Goal: Find specific page/section: Find specific page/section

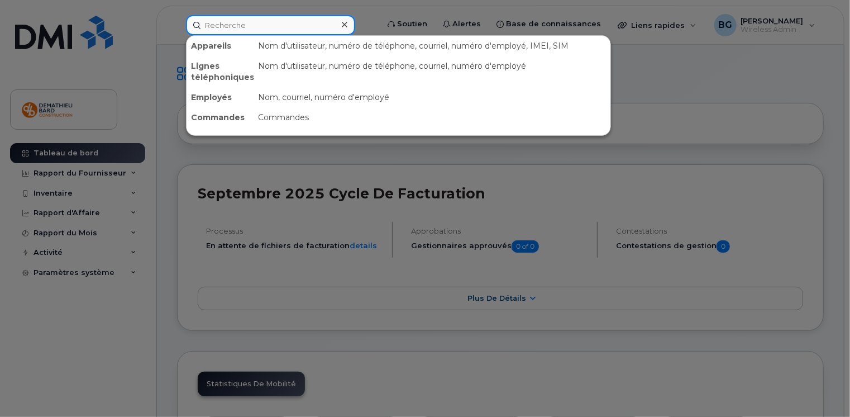
click at [256, 26] on input at bounding box center [270, 25] width 169 height 20
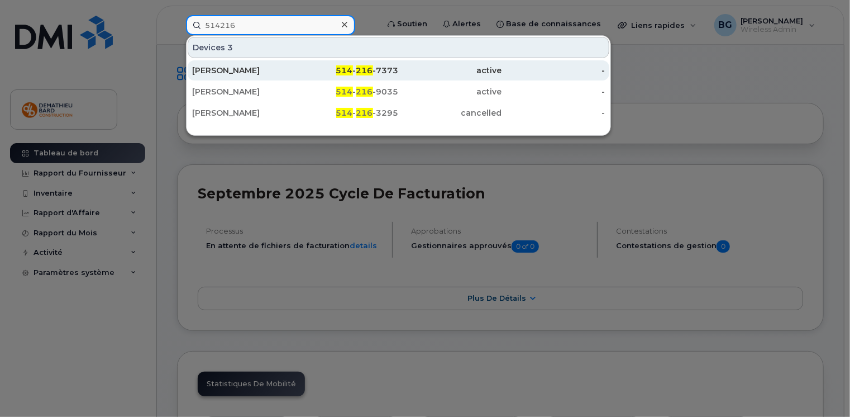
type input "514216"
click at [212, 70] on div "[PERSON_NAME]" at bounding box center [243, 70] width 103 height 11
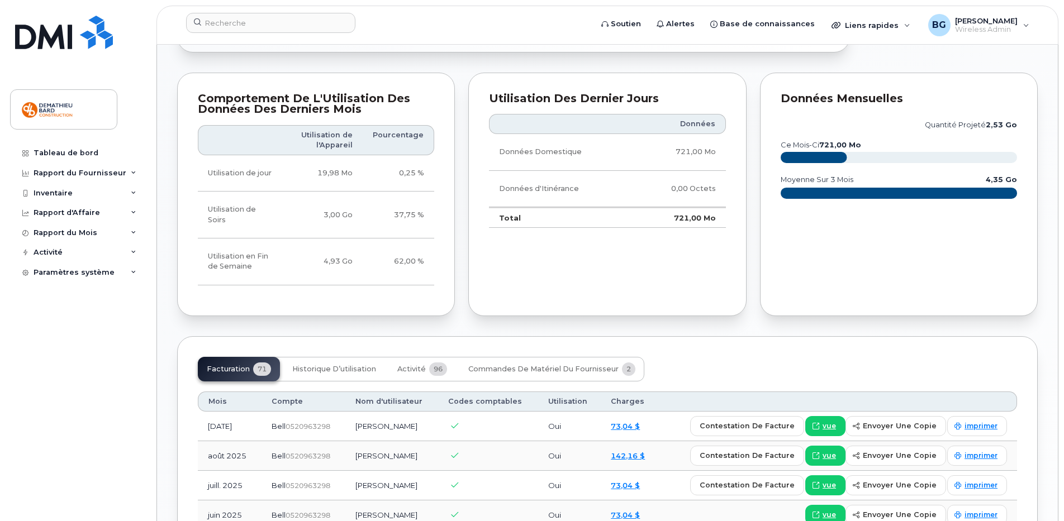
scroll to position [698, 0]
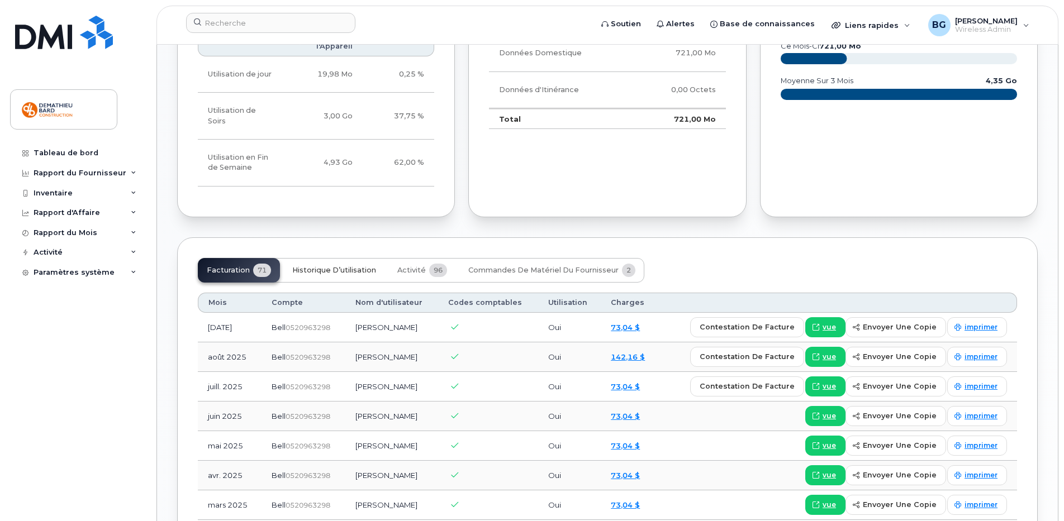
click at [335, 274] on span "Historique d’utilisation" at bounding box center [334, 270] width 84 height 9
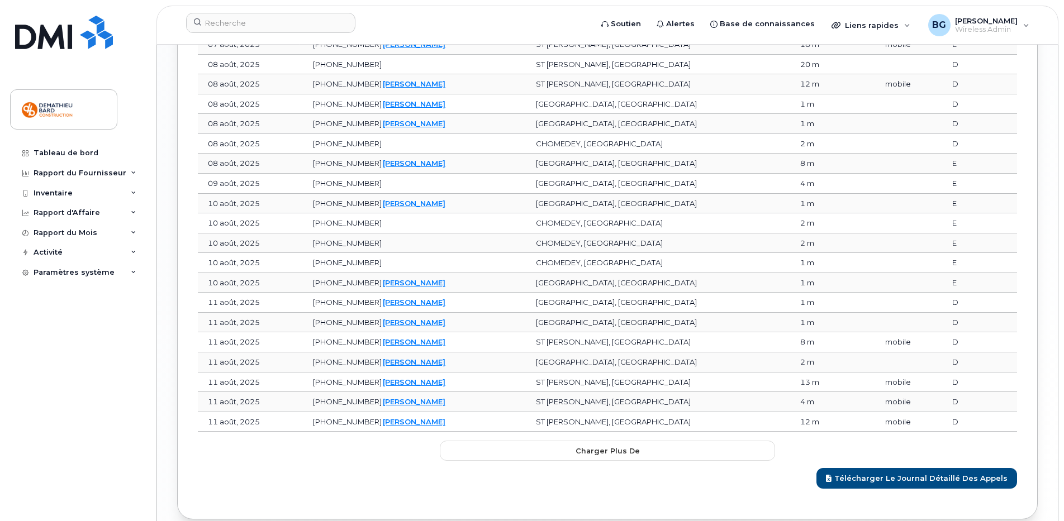
scroll to position [1387, 0]
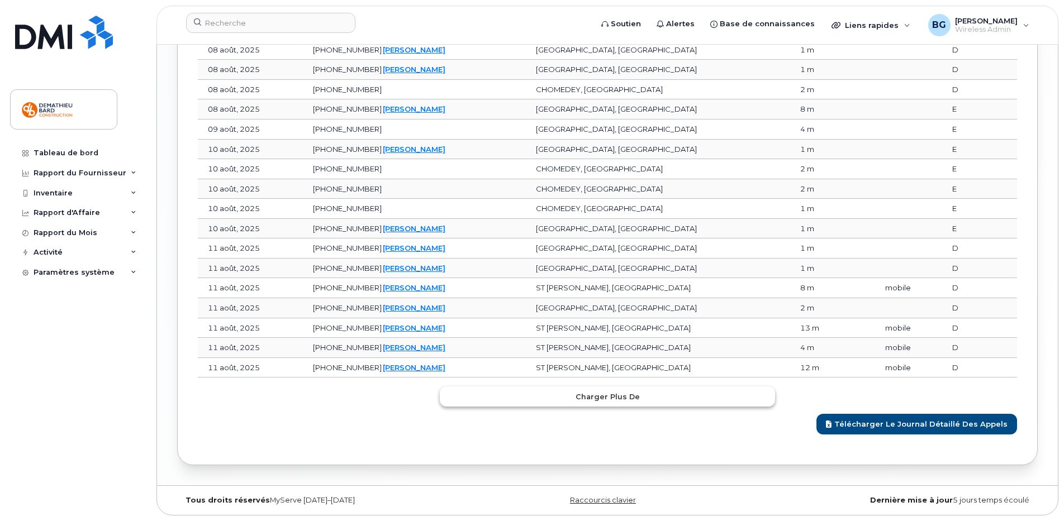
click at [592, 398] on span "Charger plus de" at bounding box center [607, 397] width 64 height 11
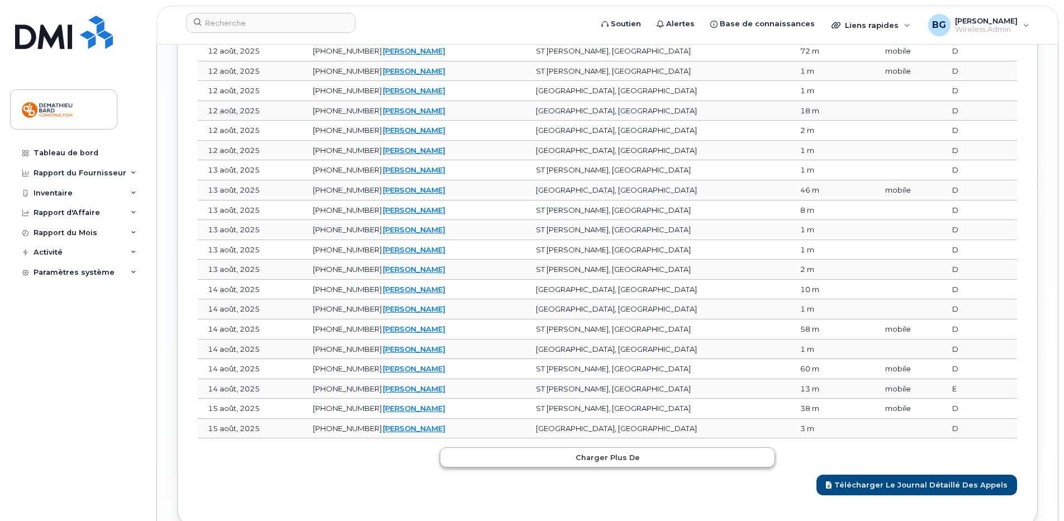
scroll to position [1883, 0]
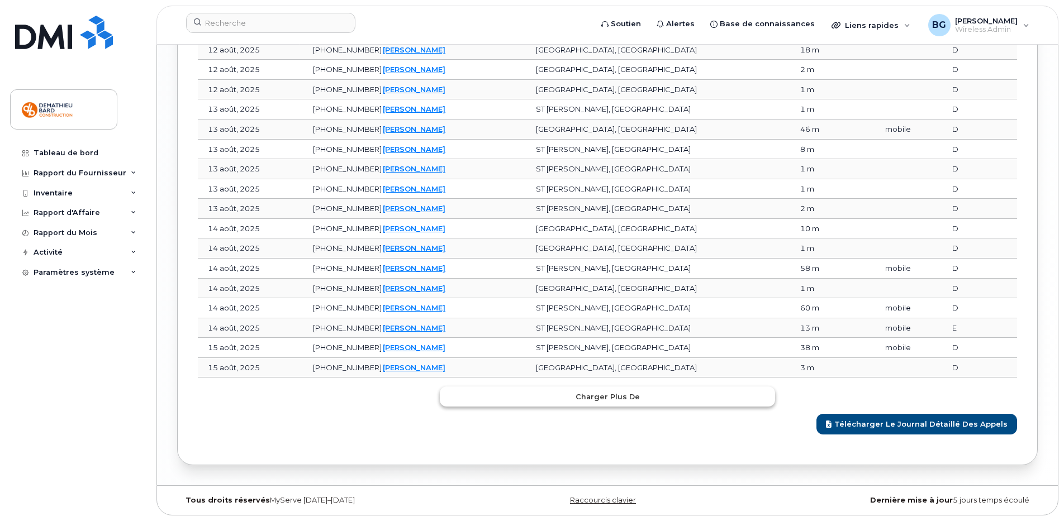
click at [588, 402] on span "Charger plus de" at bounding box center [607, 397] width 64 height 11
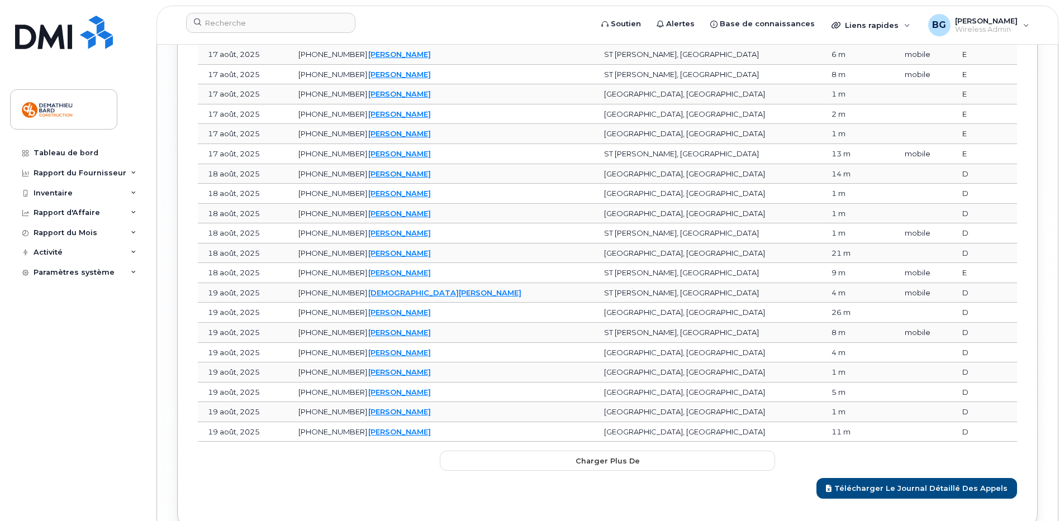
scroll to position [2380, 0]
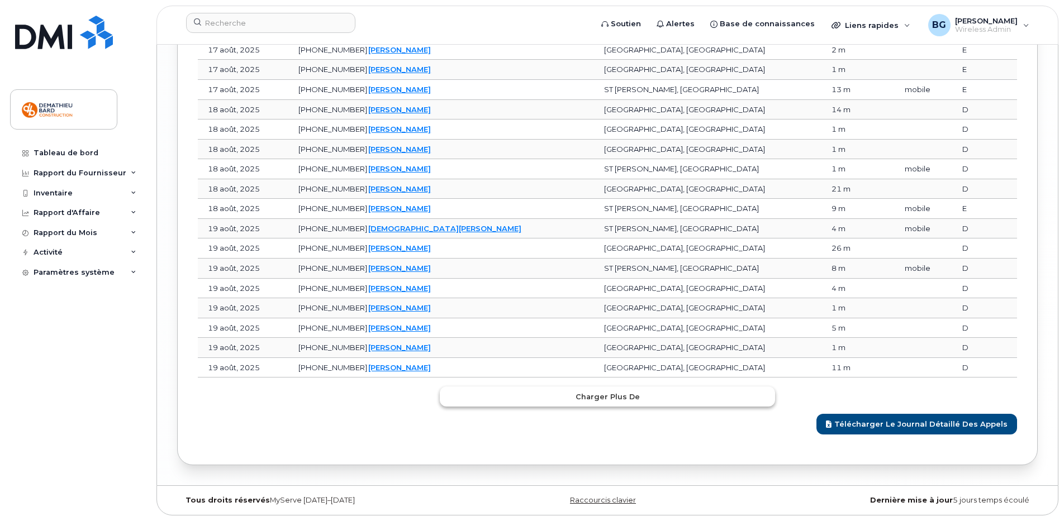
click at [597, 396] on span "Charger plus de" at bounding box center [607, 397] width 64 height 11
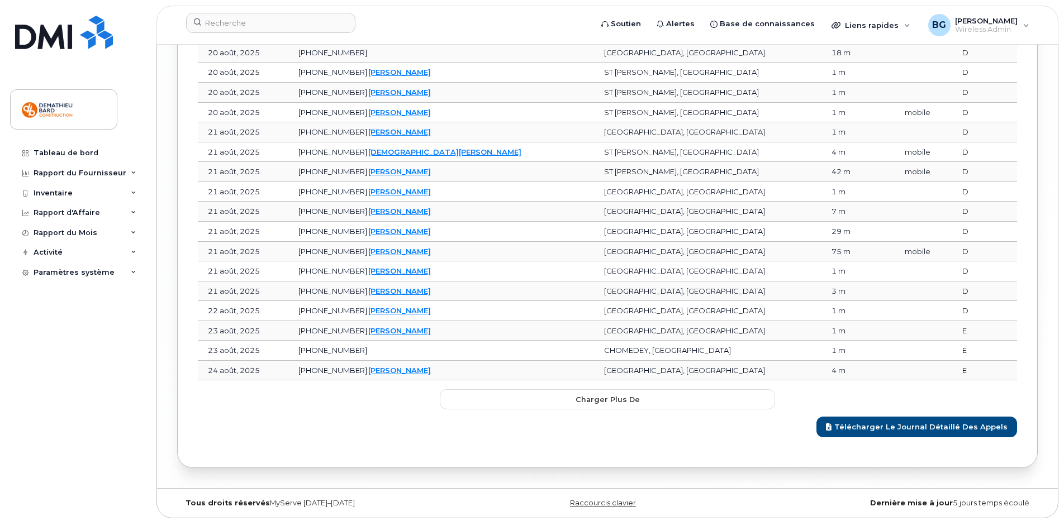
scroll to position [2877, 0]
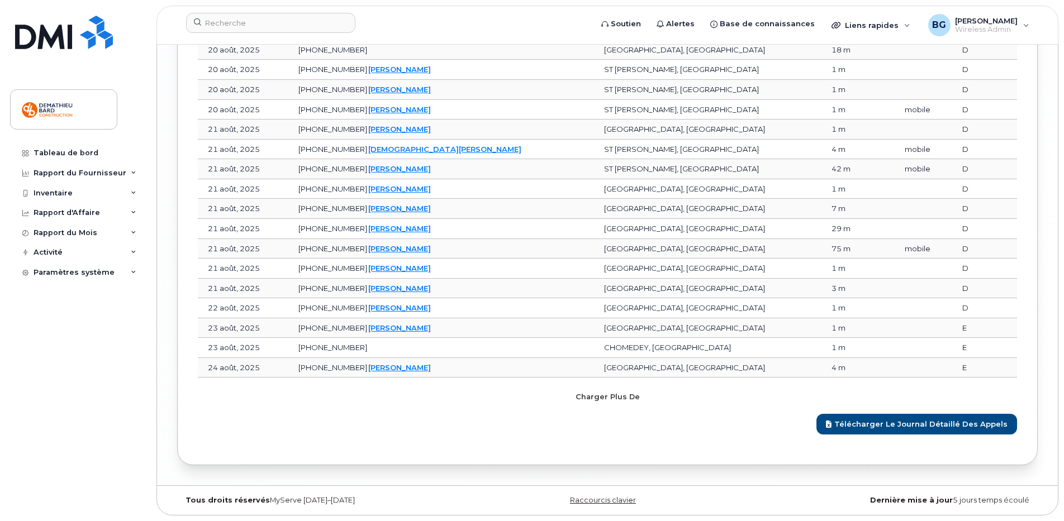
click at [594, 395] on span "Charger plus de" at bounding box center [607, 397] width 64 height 11
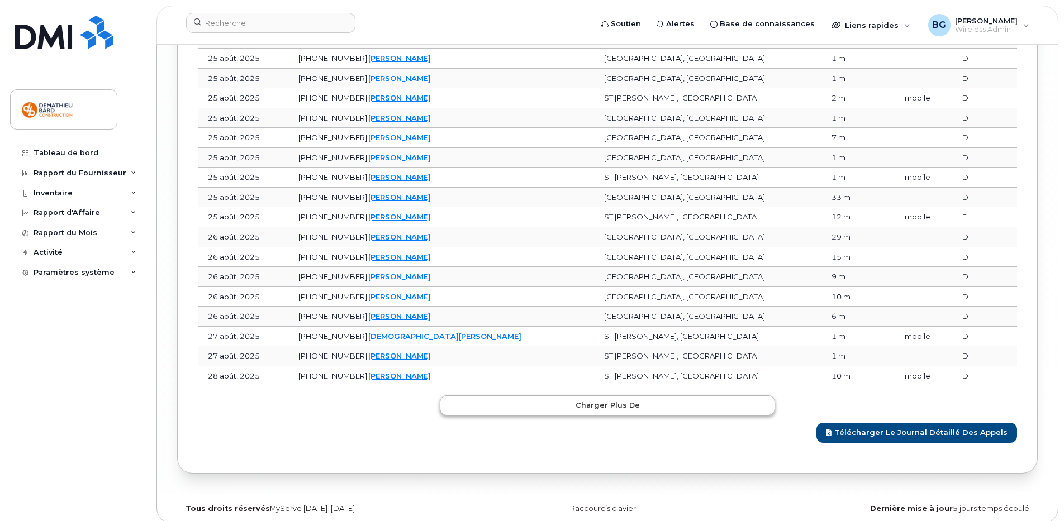
scroll to position [3373, 0]
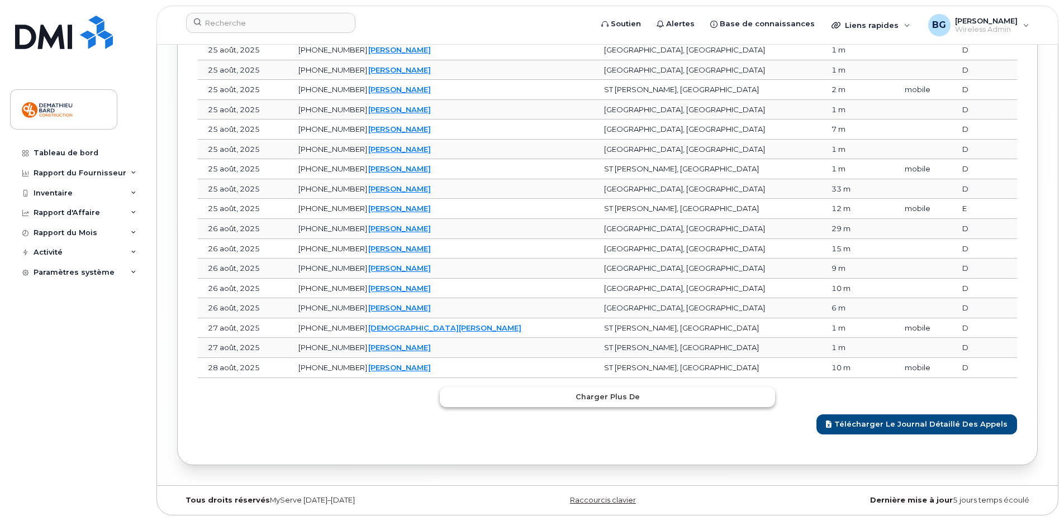
click at [595, 399] on span "Charger plus de" at bounding box center [607, 397] width 64 height 11
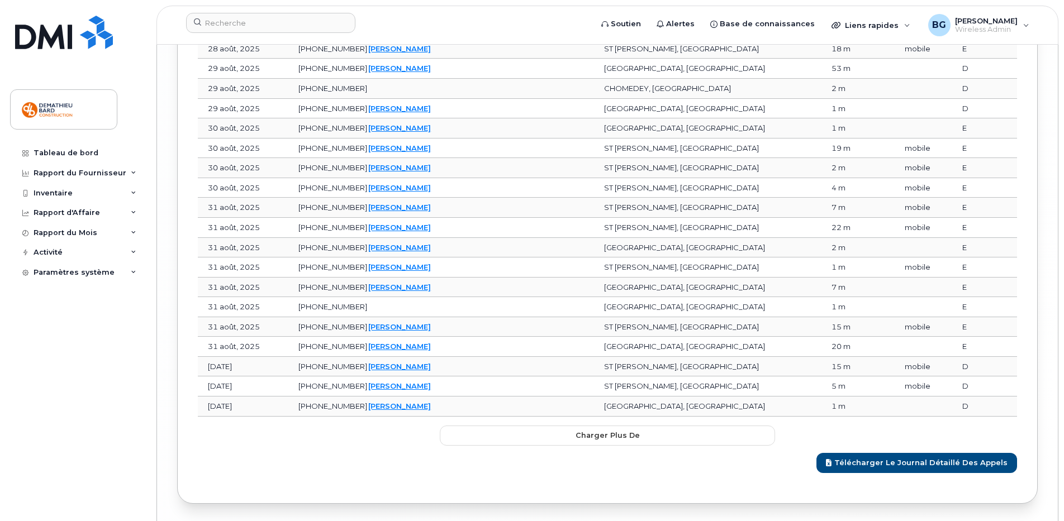
scroll to position [3862, 0]
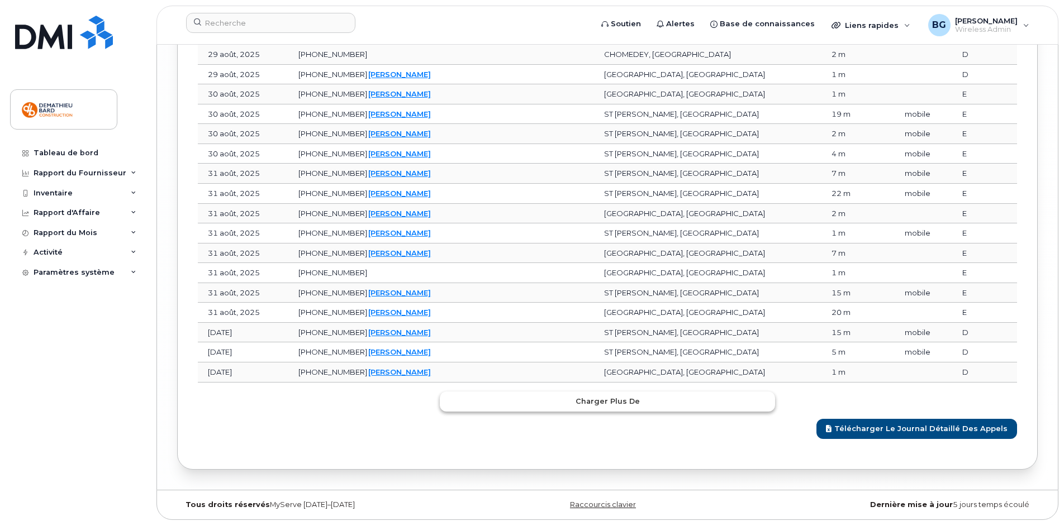
click at [575, 406] on button "Charger plus de" at bounding box center [607, 402] width 335 height 20
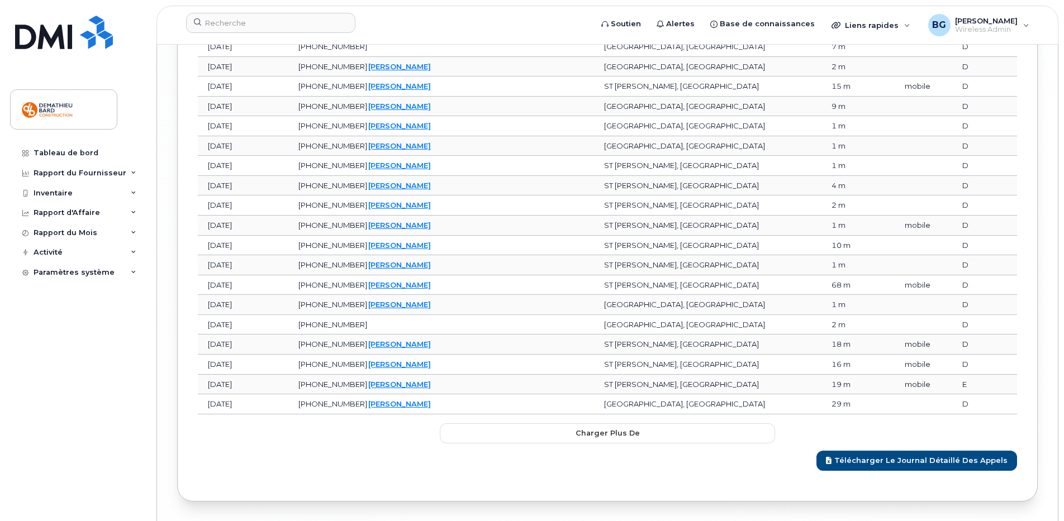
scroll to position [4351, 0]
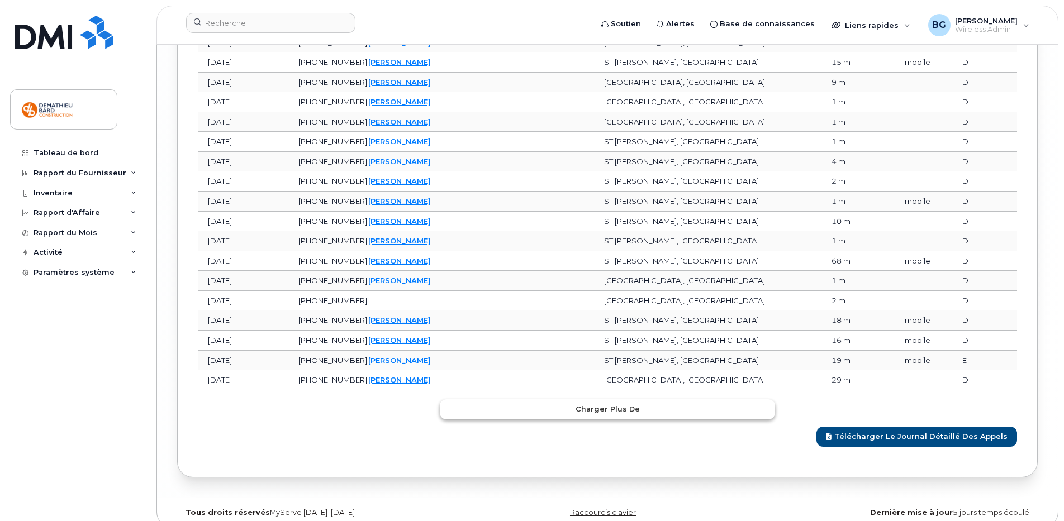
click at [590, 414] on span "Charger plus de" at bounding box center [607, 409] width 64 height 11
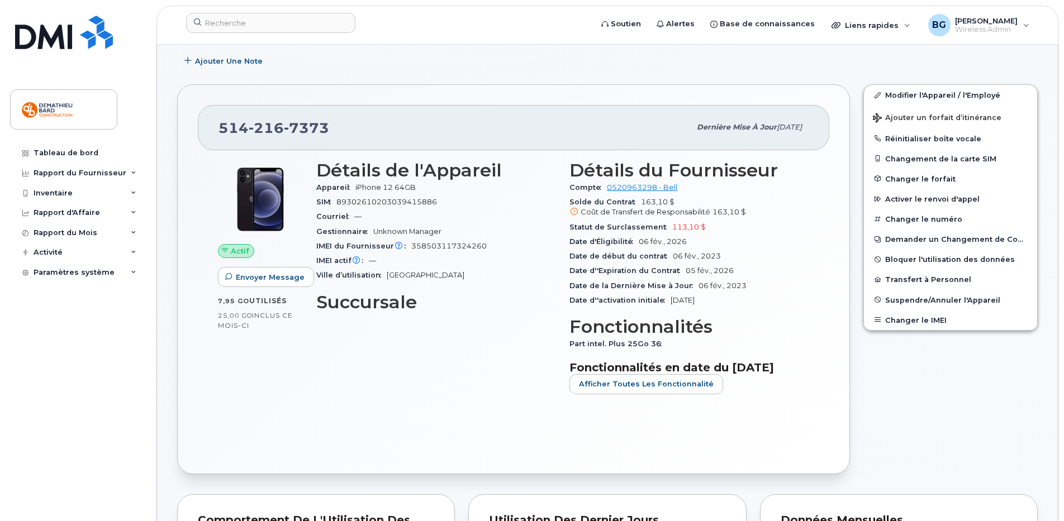
scroll to position [0, 0]
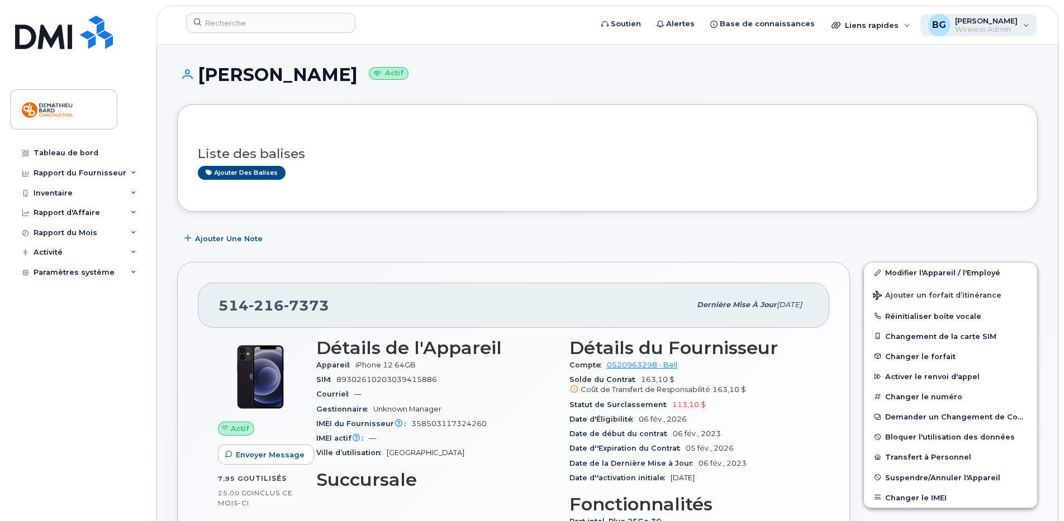
click at [993, 30] on span "Wireless Admin" at bounding box center [986, 29] width 63 height 9
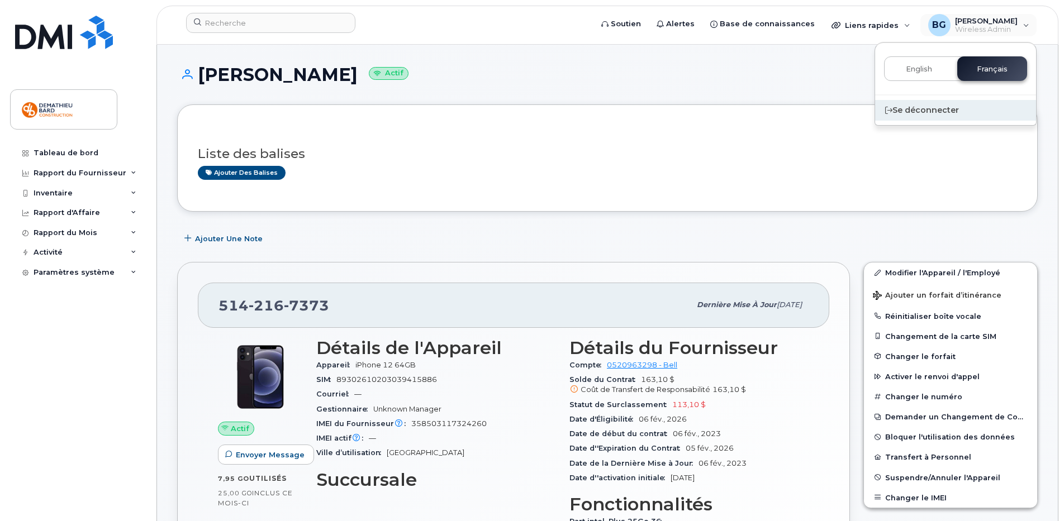
click at [913, 111] on div "Se déconnecter" at bounding box center [955, 110] width 161 height 21
